Goal: Task Accomplishment & Management: Manage account settings

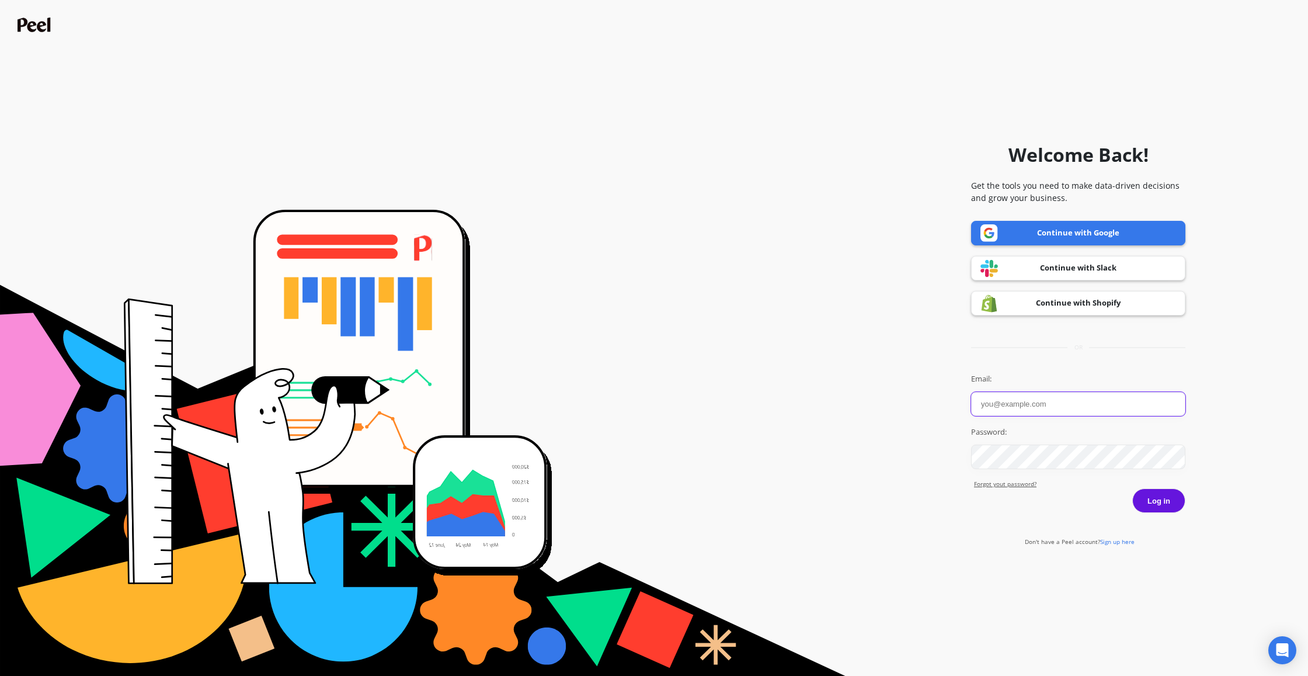
type input "nazanin@volcanicacoffee.com"
click at [1167, 501] on button "Log in" at bounding box center [1158, 500] width 53 height 25
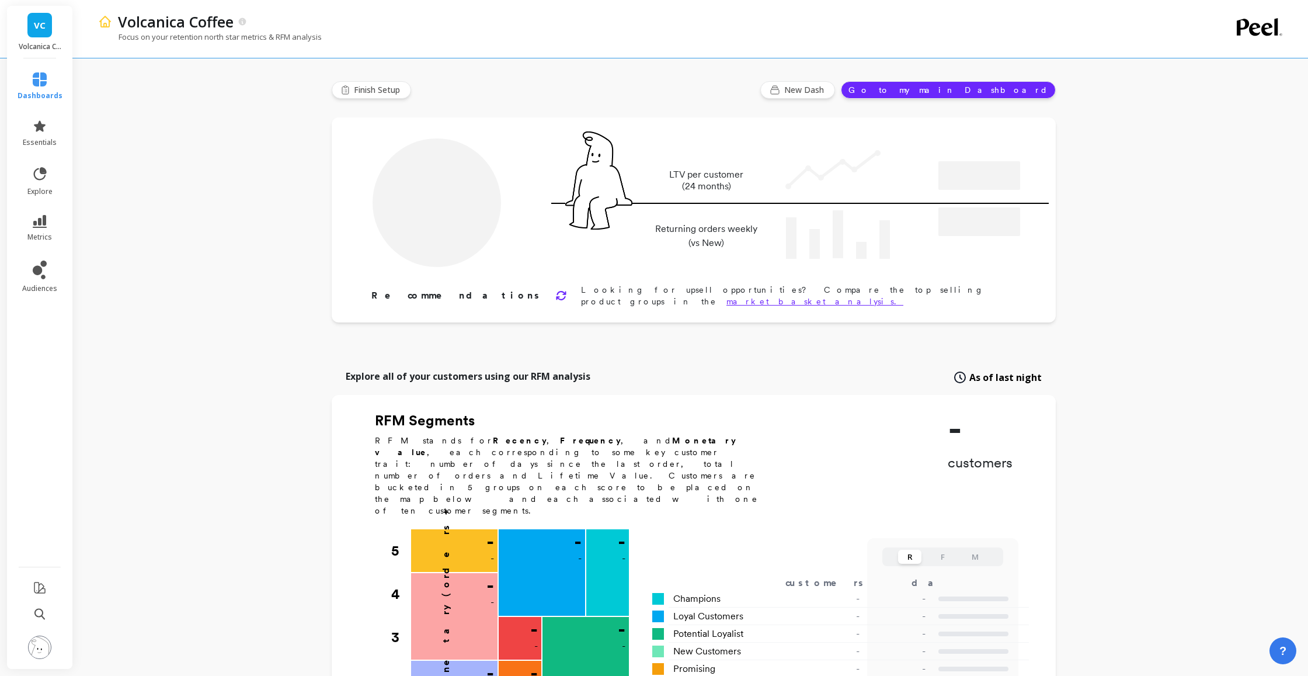
type input "Champions"
type input "6187"
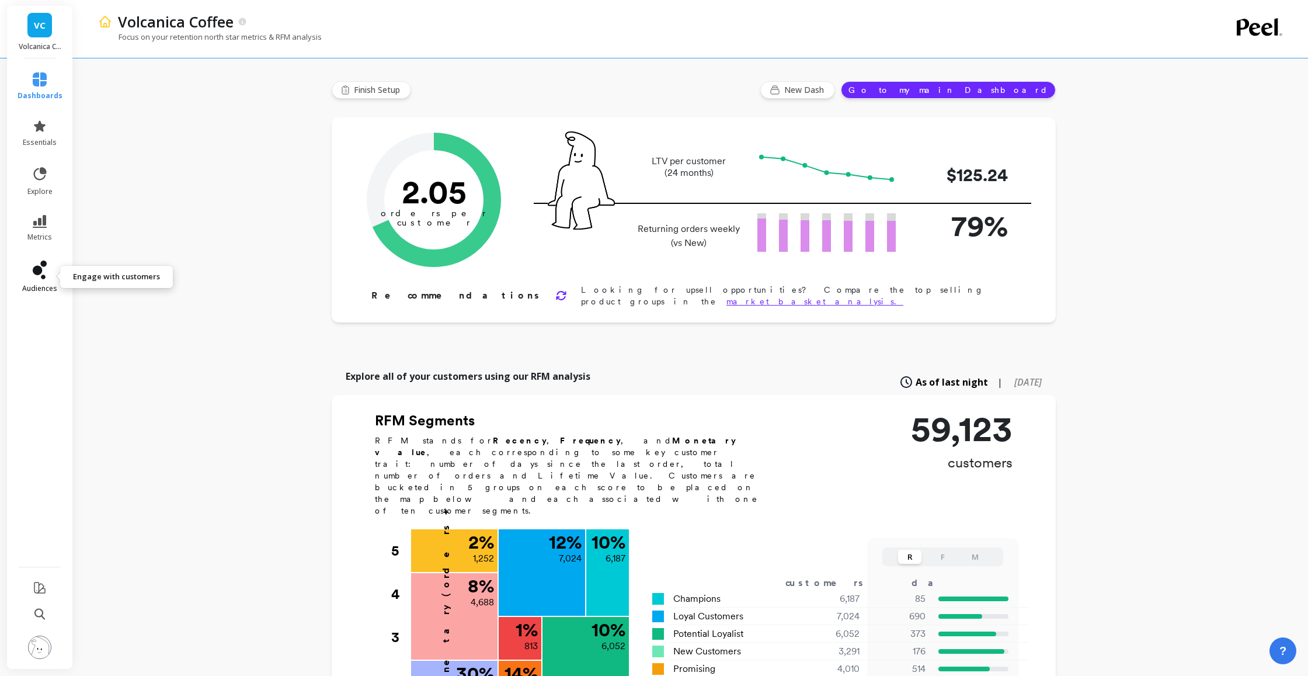
click at [40, 277] on icon at bounding box center [40, 269] width 14 height 19
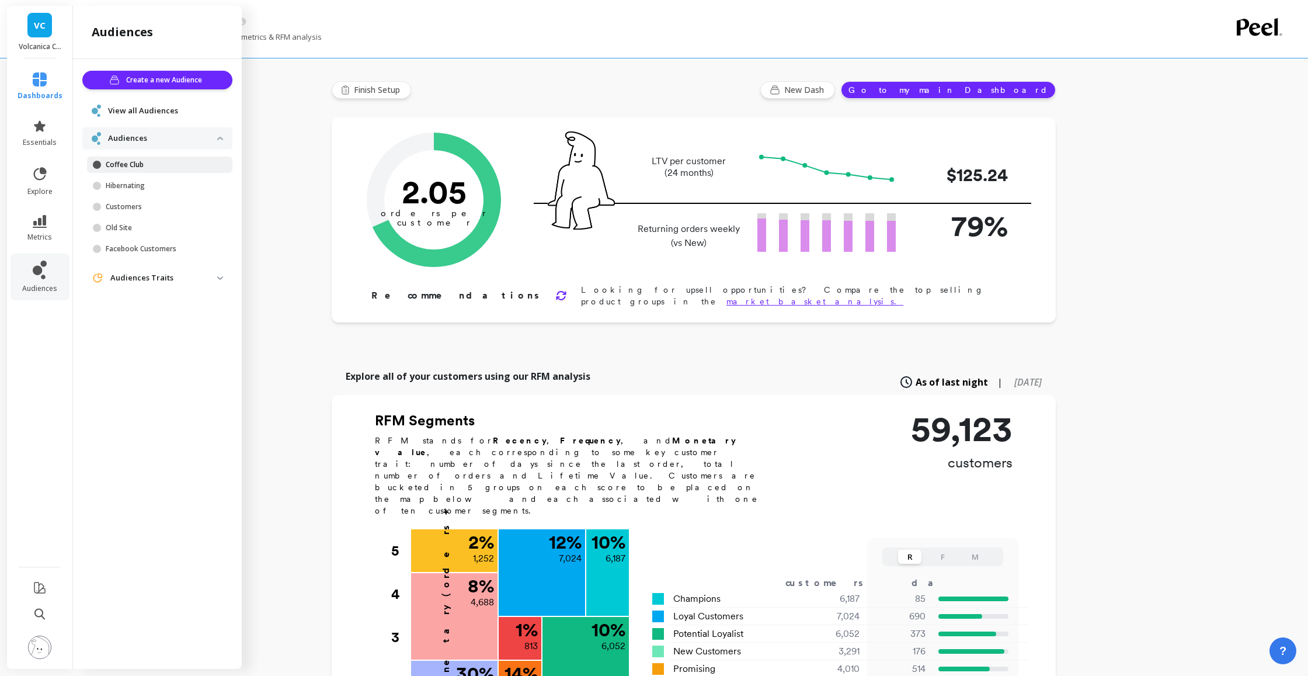
click at [145, 162] on p "Coffee Club" at bounding box center [162, 164] width 112 height 9
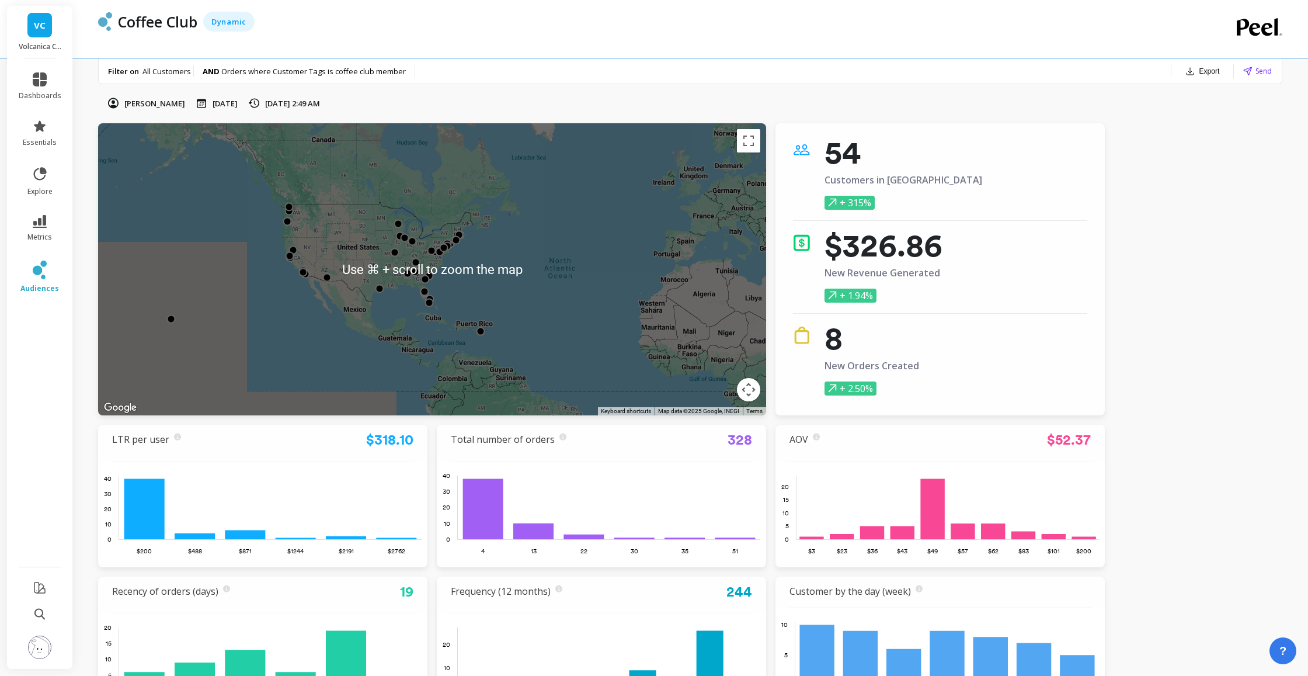
click at [401, 276] on div at bounding box center [432, 269] width 668 height 292
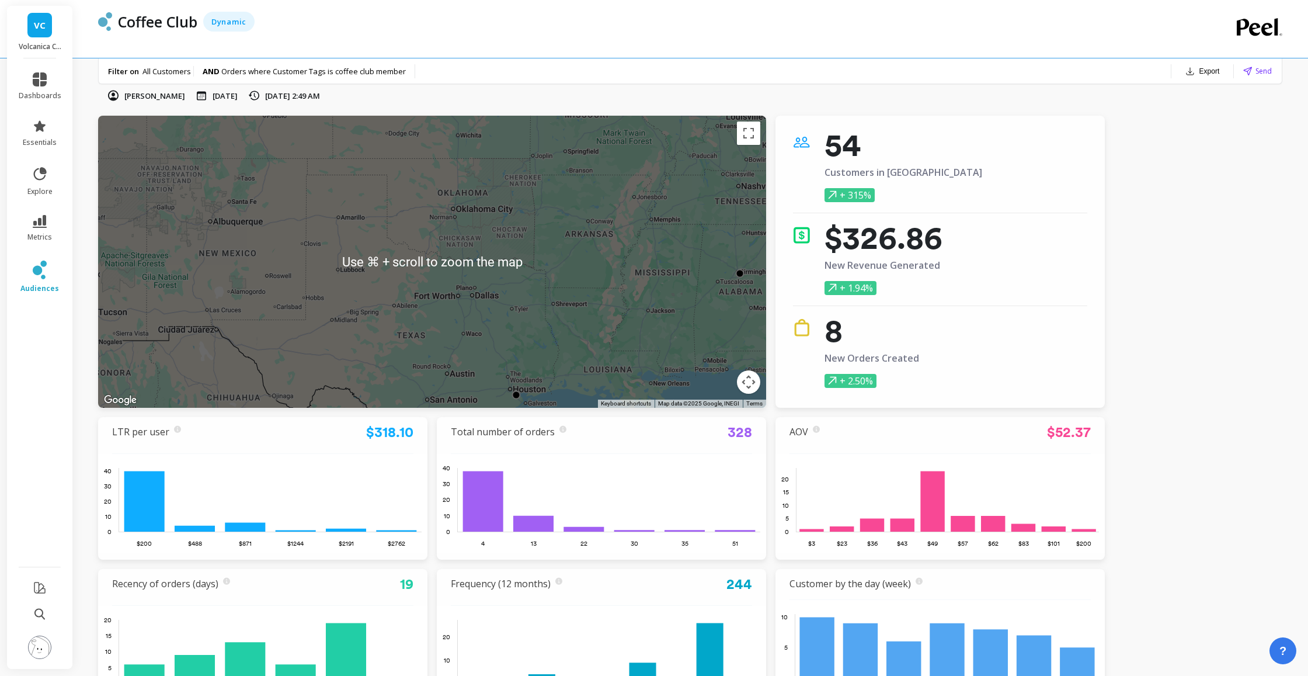
scroll to position [6, 0]
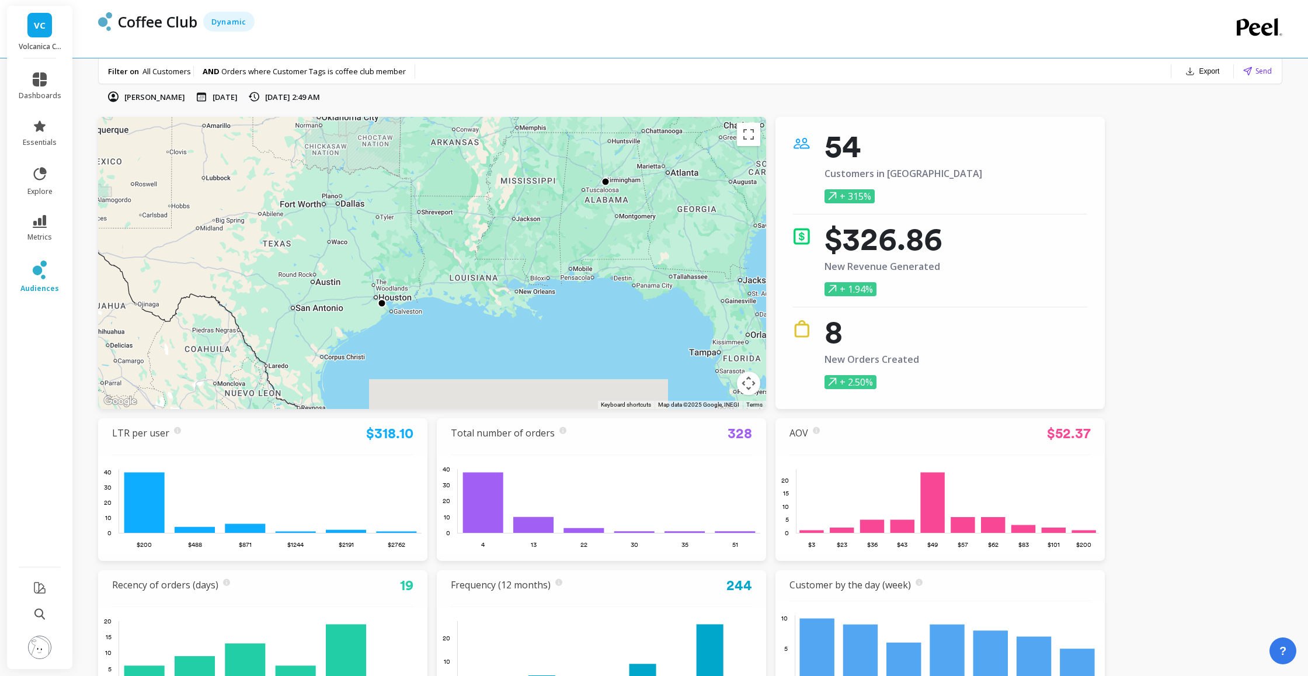
drag, startPoint x: 562, startPoint y: 290, endPoint x: 419, endPoint y: 201, distance: 168.1
click at [423, 198] on div at bounding box center [952, 538] width 1308 height 736
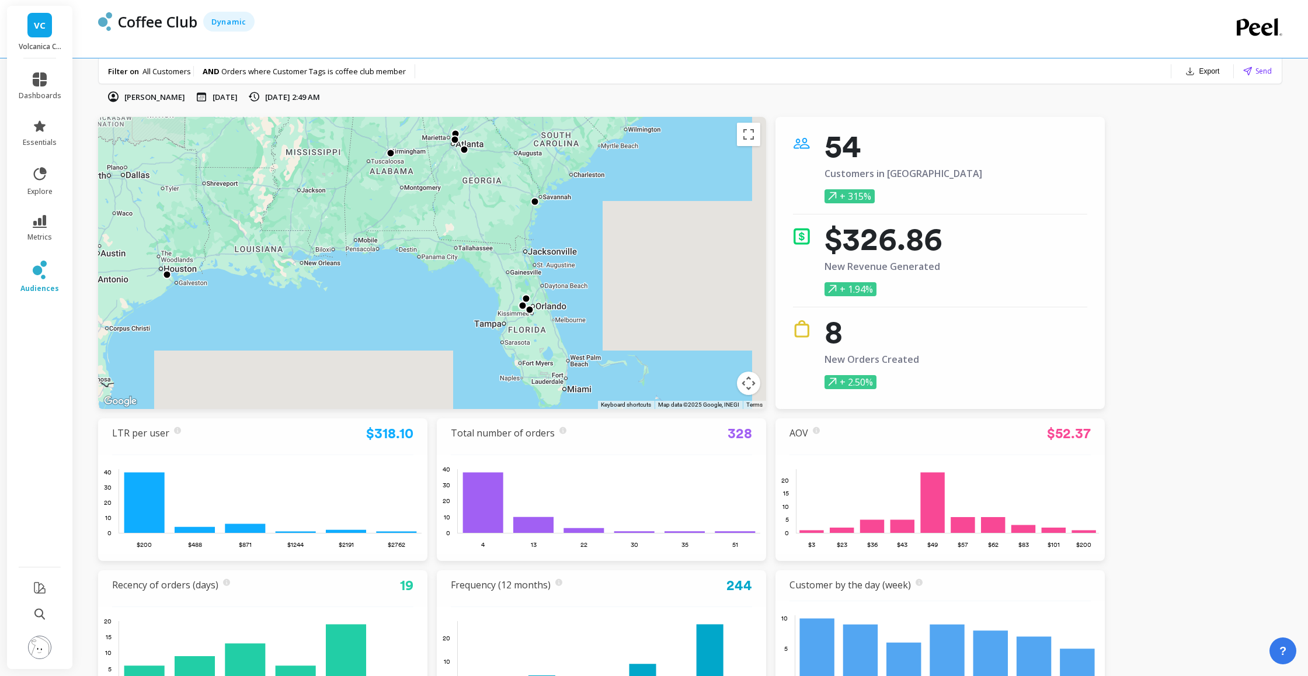
drag, startPoint x: 583, startPoint y: 264, endPoint x: 374, endPoint y: 246, distance: 209.8
click at [369, 235] on div at bounding box center [874, 600] width 1308 height 736
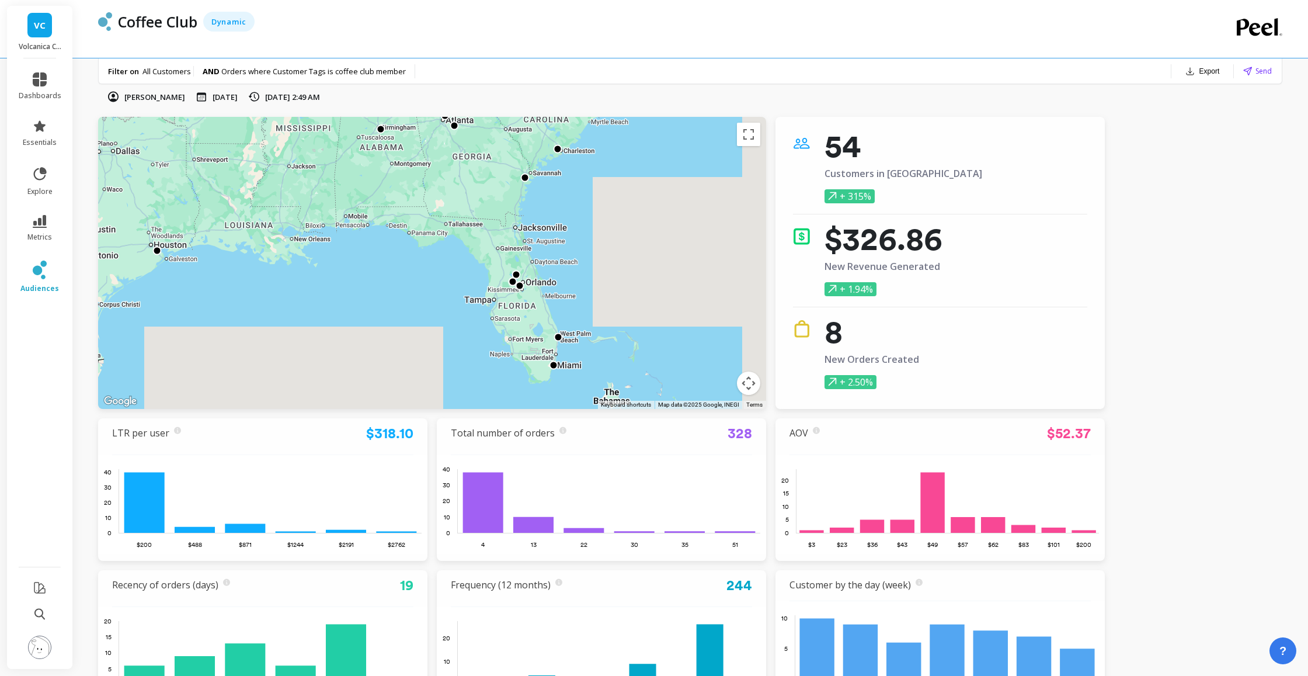
drag, startPoint x: 576, startPoint y: 334, endPoint x: 566, endPoint y: 308, distance: 28.1
click at [566, 308] on div at bounding box center [1077, 606] width 1308 height 736
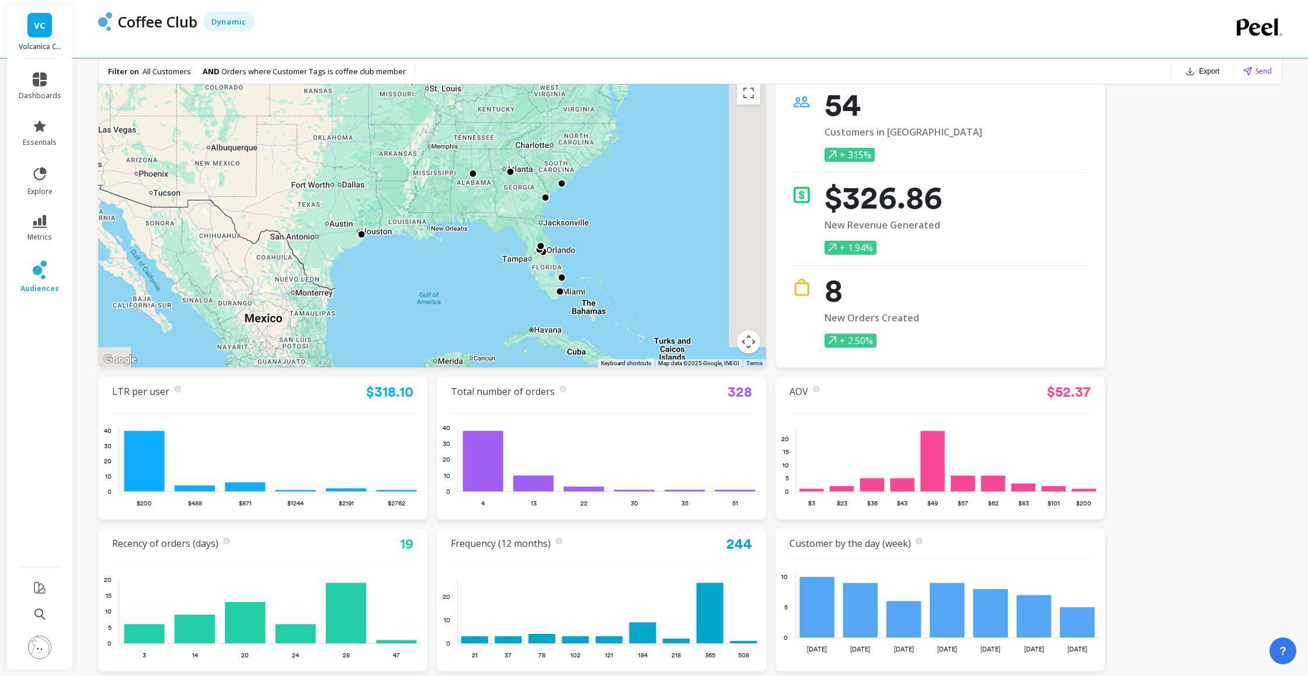
scroll to position [47, 0]
